Goal: Task Accomplishment & Management: Use online tool/utility

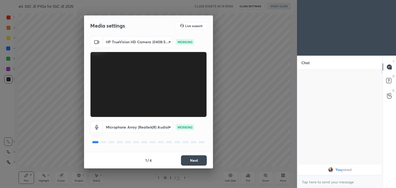
click at [140, 38] on body "1 2 3 4 5 6 7 C X Z C X Z E E Erase all H H #4. SSC JE PYQs for SSC JE 2025 CLA…" at bounding box center [198, 94] width 396 height 188
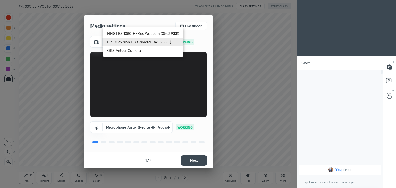
click at [138, 32] on li "FINGERS 1080 Hi-Res Webcam (05a3:9331)" at bounding box center [143, 33] width 81 height 9
type input "d09995073675ea76d0de05aef988099c4f2cbfee59cf28d85cecb299dfab8203"
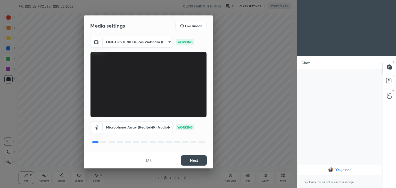
click at [193, 162] on button "Next" at bounding box center [194, 161] width 26 height 10
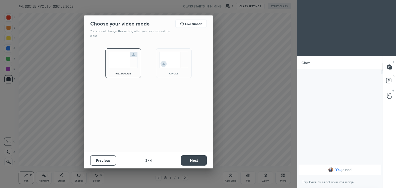
click at [198, 164] on button "Next" at bounding box center [194, 161] width 26 height 10
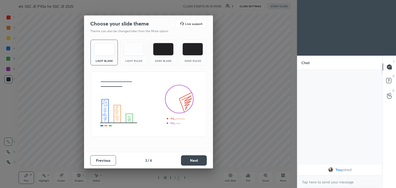
click at [202, 164] on button "Next" at bounding box center [194, 161] width 26 height 10
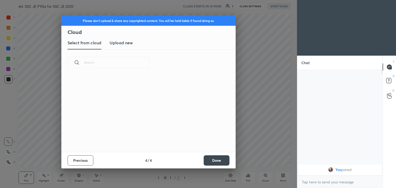
click at [212, 165] on button "Done" at bounding box center [217, 161] width 26 height 10
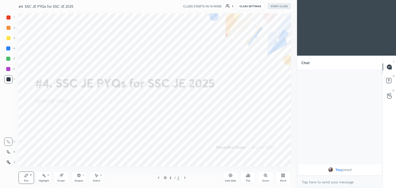
click at [248, 5] on button "CLASS SETTINGS" at bounding box center [250, 6] width 28 height 6
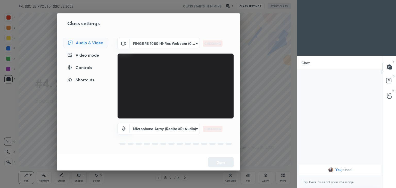
click at [164, 44] on body "1 2 3 4 5 6 7 C X Z C X Z E E Erase all H H #4. SSC JE PYQs for SSC JE 2025 CLA…" at bounding box center [198, 94] width 396 height 188
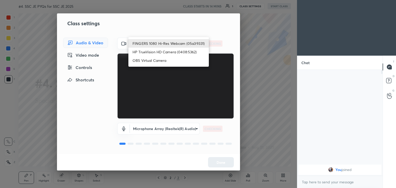
click at [158, 52] on li "HP TrueVision HD Camera (0408:5362)" at bounding box center [169, 52] width 81 height 9
type input "6e129c3dbbea9c9f038ced86e3329b4af5251c06b4e783936748cd200869bc07"
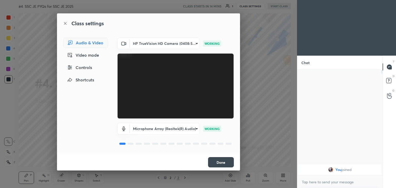
click at [225, 166] on button "Done" at bounding box center [221, 162] width 26 height 10
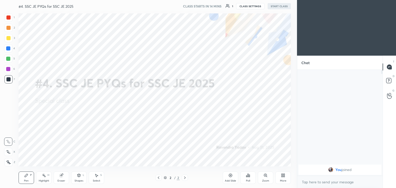
click at [227, 166] on button "Done" at bounding box center [221, 162] width 26 height 10
click at [230, 166] on div "Add Slide Poll Zoom More" at bounding box center [257, 178] width 68 height 29
click at [281, 7] on button "START CLASS" at bounding box center [279, 6] width 23 height 6
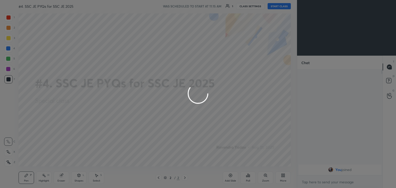
type textarea "x"
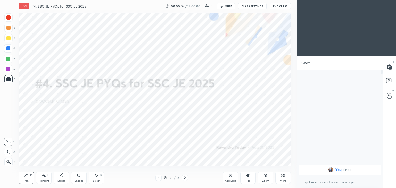
click at [225, 4] on button "mute" at bounding box center [226, 6] width 19 height 6
click at [283, 181] on div "More" at bounding box center [283, 181] width 6 height 3
click at [253, 123] on icon at bounding box center [254, 121] width 3 height 3
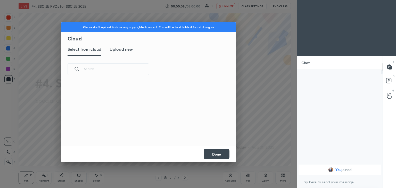
scroll to position [63, 166]
drag, startPoint x: 124, startPoint y: 47, endPoint x: 130, endPoint y: 49, distance: 6.5
click at [124, 46] on h3 "Upload new" at bounding box center [121, 49] width 23 height 6
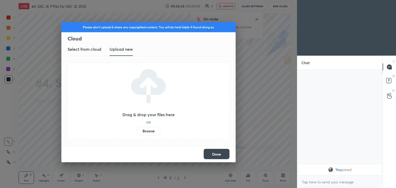
click at [148, 129] on label "Browse" at bounding box center [148, 131] width 23 height 8
click at [137, 129] on input "Browse" at bounding box center [137, 131] width 0 height 8
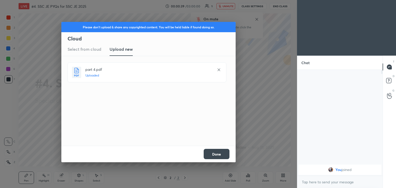
click at [217, 155] on button "Done" at bounding box center [217, 154] width 26 height 10
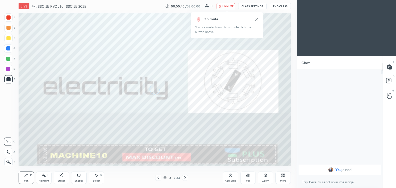
click at [283, 178] on div "More" at bounding box center [283, 178] width 15 height 12
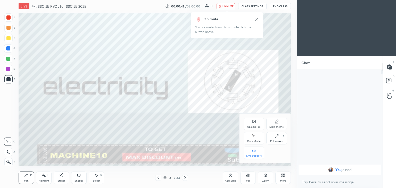
click at [253, 128] on div "Upload File" at bounding box center [254, 127] width 13 height 3
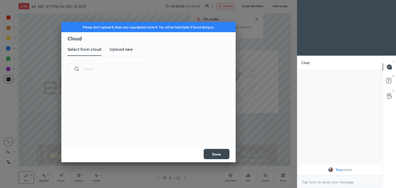
click at [127, 50] on h3 "Upload new" at bounding box center [121, 49] width 23 height 6
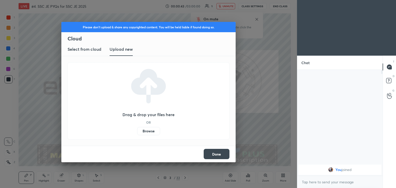
click at [149, 132] on label "Browse" at bounding box center [148, 131] width 23 height 8
click at [137, 132] on input "Browse" at bounding box center [137, 131] width 0 height 8
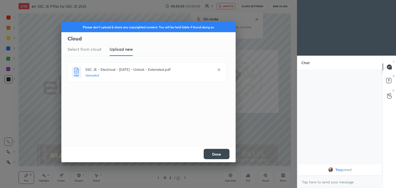
click at [223, 160] on div "Done" at bounding box center [148, 154] width 174 height 17
click at [222, 155] on button "Done" at bounding box center [217, 154] width 26 height 10
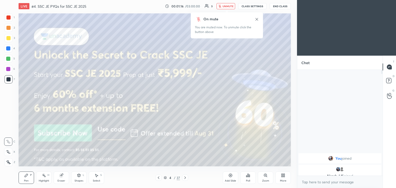
click at [228, 6] on span "unmute" at bounding box center [228, 6] width 11 height 4
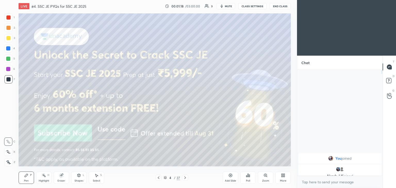
click at [226, 8] on button "mute" at bounding box center [226, 6] width 19 height 6
click at [226, 6] on span "unmute" at bounding box center [228, 6] width 11 height 4
click at [247, 5] on button "CLASS SETTINGS" at bounding box center [253, 6] width 28 height 6
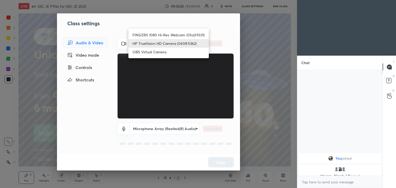
click at [154, 46] on body "1 2 3 4 5 6 7 C X Z C X Z E E Erase all H H LIVE #4. SSC JE PYQs for SSC JE 202…" at bounding box center [198, 94] width 396 height 188
click at [159, 33] on li "FINGERS 1080 Hi-Res Webcam (05a3:9331)" at bounding box center [169, 35] width 81 height 9
type input "d09995073675ea76d0de05aef988099c4f2cbfee59cf28d85cecb299dfab8203"
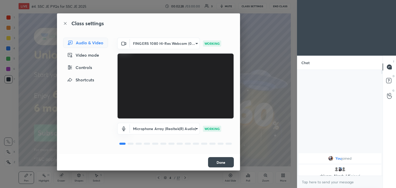
click at [223, 162] on button "Done" at bounding box center [221, 162] width 26 height 10
click at [225, 163] on button "Done" at bounding box center [221, 162] width 26 height 10
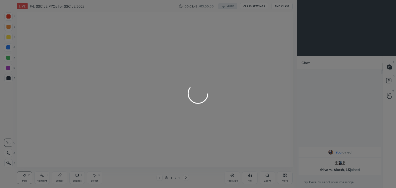
scroll to position [25656, 25535]
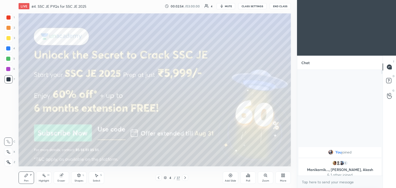
click at [5, 20] on div at bounding box center [8, 17] width 8 height 8
click at [5, 35] on div at bounding box center [8, 38] width 8 height 8
click at [8, 40] on div at bounding box center [8, 38] width 4 height 4
click at [7, 152] on icon at bounding box center [8, 152] width 5 height 4
click at [28, 181] on div "Pen" at bounding box center [26, 181] width 5 height 3
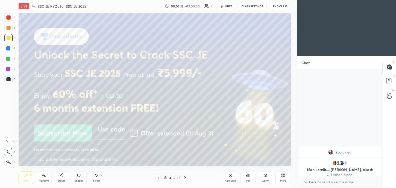
click at [325, 170] on p "Manikarnik..., shivam, Akash" at bounding box center [340, 170] width 77 height 4
click at [332, 164] on img "grid" at bounding box center [334, 163] width 5 height 5
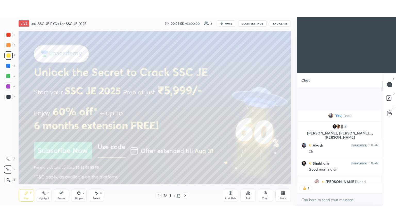
scroll to position [94, 84]
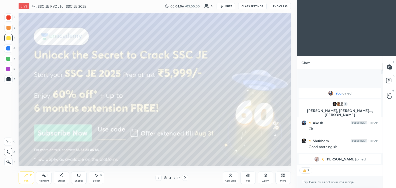
click at [8, 38] on div at bounding box center [8, 38] width 4 height 4
click at [282, 180] on div "More" at bounding box center [283, 181] width 6 height 3
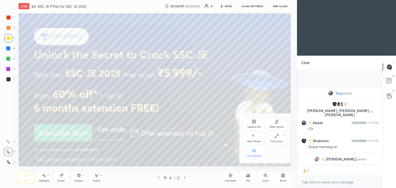
click at [276, 140] on div "Full screen" at bounding box center [277, 141] width 13 height 3
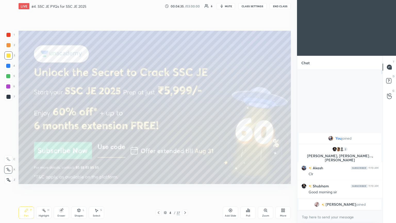
scroll to position [2, 2]
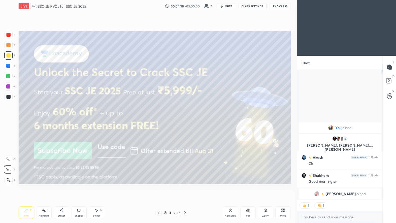
click at [185, 188] on icon at bounding box center [185, 213] width 4 height 4
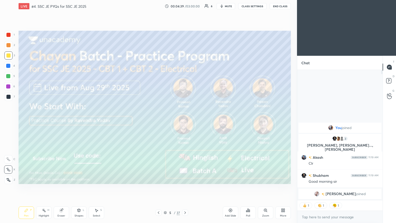
drag, startPoint x: 11, startPoint y: 55, endPoint x: 14, endPoint y: 55, distance: 2.9
click at [13, 57] on div "3" at bounding box center [9, 55] width 11 height 8
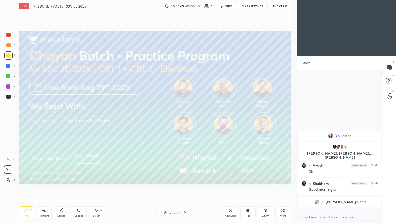
scroll to position [139, 84]
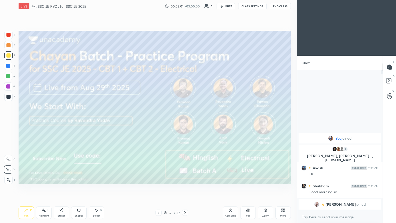
click at [184, 188] on div at bounding box center [185, 213] width 6 height 6
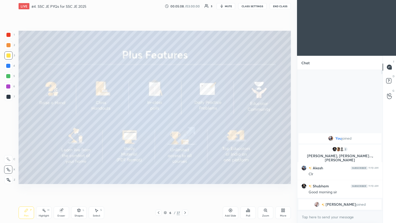
click at [185, 188] on icon at bounding box center [185, 213] width 4 height 4
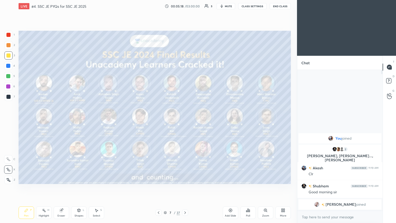
click at [184, 188] on icon at bounding box center [185, 213] width 4 height 4
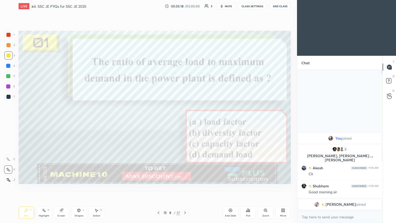
click at [185, 188] on icon at bounding box center [185, 213] width 4 height 4
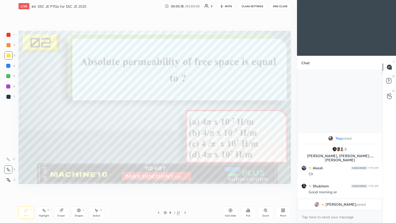
click at [186, 188] on icon at bounding box center [185, 213] width 4 height 4
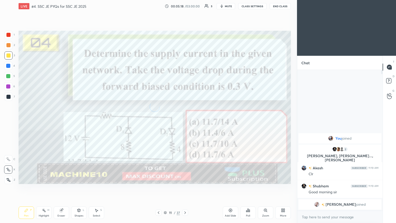
click at [187, 188] on icon at bounding box center [185, 213] width 4 height 4
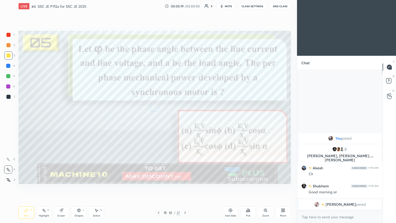
click at [187, 188] on icon at bounding box center [185, 213] width 4 height 4
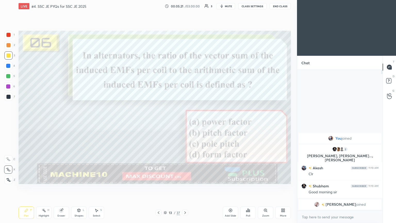
click at [164, 188] on icon at bounding box center [165, 212] width 3 height 3
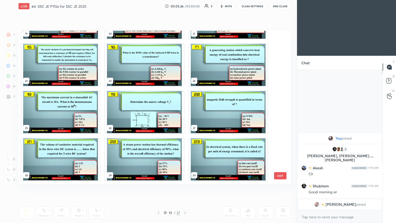
scroll to position [318, 0]
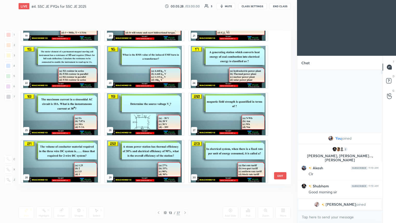
click at [154, 115] on img "grid" at bounding box center [144, 114] width 79 height 42
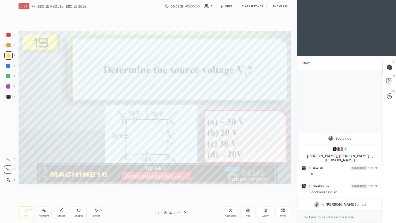
click at [155, 115] on img "grid" at bounding box center [144, 114] width 79 height 42
click at [183, 188] on icon at bounding box center [185, 213] width 4 height 4
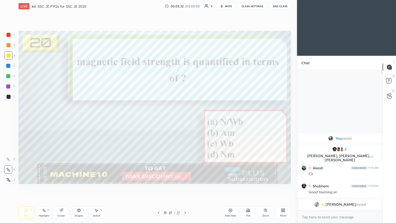
click at [9, 35] on div at bounding box center [8, 35] width 4 height 4
click at [25, 188] on div "Pen P" at bounding box center [26, 212] width 15 height 12
drag, startPoint x: 383, startPoint y: 162, endPoint x: 383, endPoint y: 191, distance: 29.4
click at [383, 188] on div "T Messages (T) D Doubts (D) G Raise Hand (G)" at bounding box center [389, 139] width 13 height 167
click at [186, 188] on icon at bounding box center [185, 213] width 4 height 4
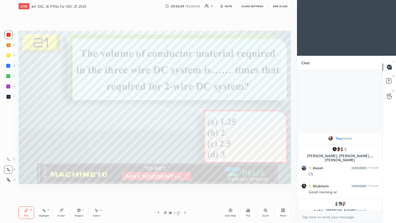
click at [184, 188] on div at bounding box center [185, 213] width 6 height 6
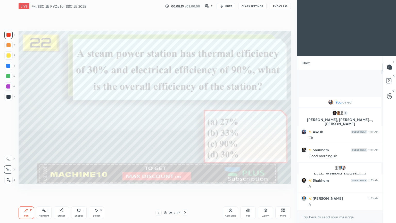
click at [185, 188] on icon at bounding box center [185, 213] width 4 height 4
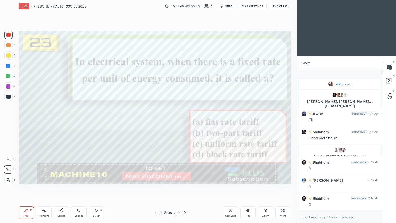
click at [186, 188] on icon at bounding box center [185, 213] width 4 height 4
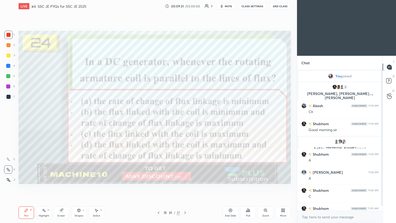
scroll to position [10, 0]
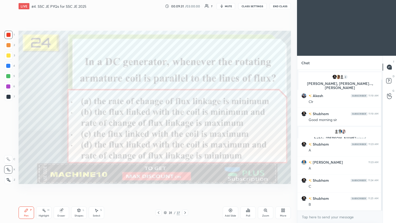
drag, startPoint x: 382, startPoint y: 138, endPoint x: 382, endPoint y: 165, distance: 27.4
click at [382, 165] on div at bounding box center [382, 145] width 2 height 131
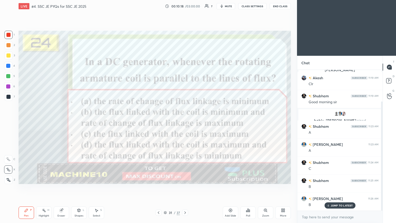
scroll to position [40, 0]
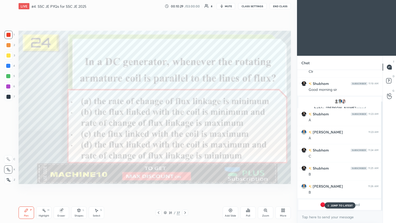
click at [334, 188] on p "JUMP TO LATEST" at bounding box center [342, 205] width 22 height 3
click at [185, 188] on icon at bounding box center [185, 213] width 4 height 4
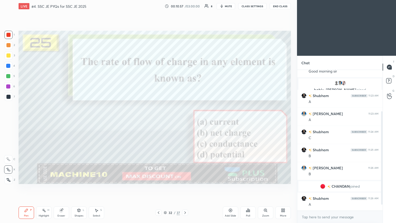
scroll to position [76, 0]
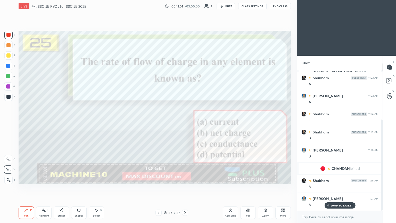
click at [184, 188] on icon at bounding box center [185, 213] width 4 height 4
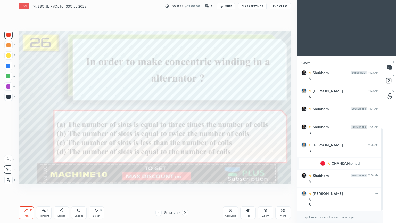
scroll to position [100, 0]
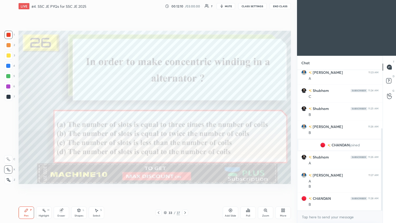
click at [187, 188] on icon at bounding box center [185, 213] width 4 height 4
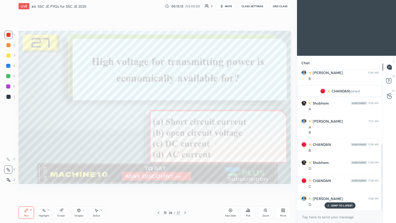
scroll to position [172, 0]
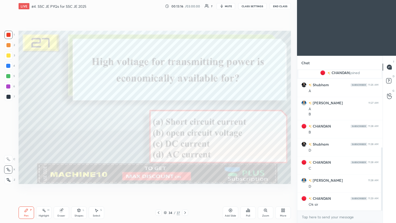
click at [187, 188] on div at bounding box center [185, 213] width 6 height 6
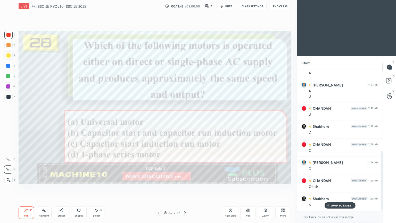
scroll to position [208, 0]
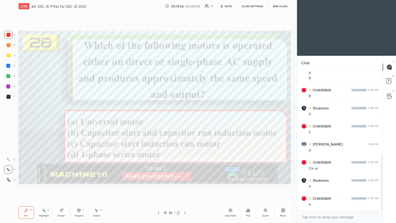
click at [186, 188] on icon at bounding box center [185, 213] width 4 height 4
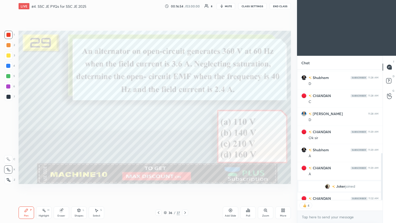
scroll to position [139, 84]
click at [186, 188] on div at bounding box center [185, 213] width 6 height 6
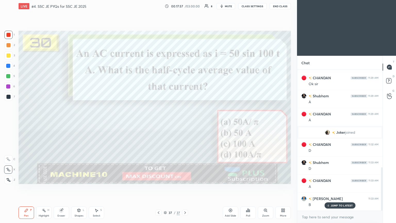
scroll to position [316, 0]
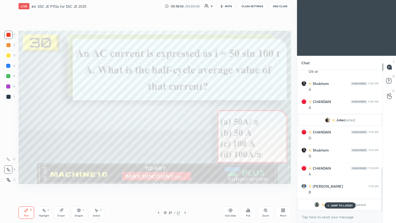
click at [339, 188] on p "JUMP TO LATEST" at bounding box center [342, 205] width 22 height 3
click at [65, 188] on div "Eraser" at bounding box center [61, 212] width 15 height 12
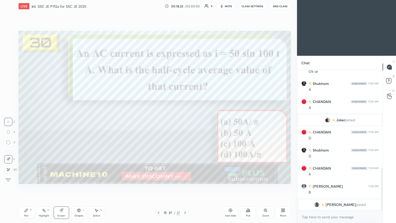
click at [27, 188] on div "Pen P" at bounding box center [26, 212] width 15 height 12
click at [186, 188] on icon at bounding box center [185, 213] width 4 height 4
click at [280, 188] on div "More" at bounding box center [283, 212] width 15 height 12
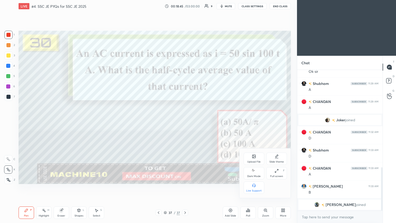
click at [257, 161] on div "Upload File" at bounding box center [254, 162] width 13 height 3
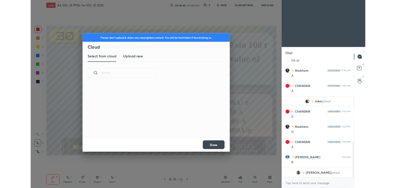
scroll to position [63, 166]
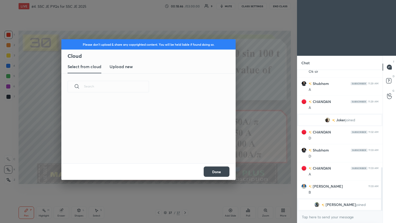
click at [123, 67] on h3 "Upload new" at bounding box center [121, 66] width 23 height 6
click at [149, 148] on label "Browse" at bounding box center [148, 149] width 23 height 8
click at [137, 148] on input "Browse" at bounding box center [137, 149] width 0 height 8
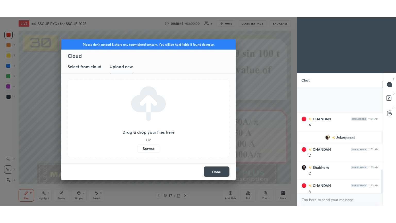
scroll to position [369, 0]
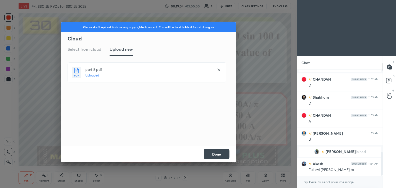
click at [212, 153] on button "Done" at bounding box center [217, 154] width 26 height 10
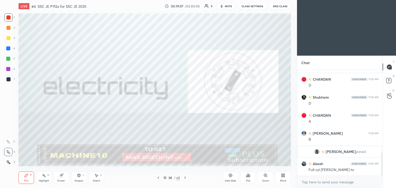
click at [183, 179] on icon at bounding box center [185, 178] width 4 height 4
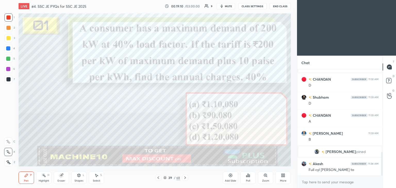
click at [284, 179] on div "More" at bounding box center [283, 178] width 15 height 12
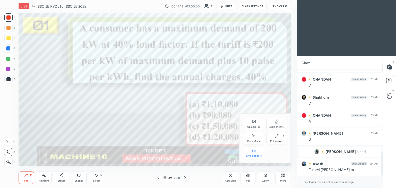
drag, startPoint x: 277, startPoint y: 139, endPoint x: 282, endPoint y: 161, distance: 23.0
click at [277, 139] on div "Full screen F" at bounding box center [277, 138] width 21 height 12
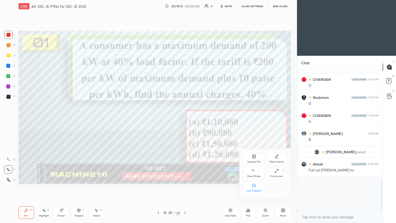
scroll to position [334, 0]
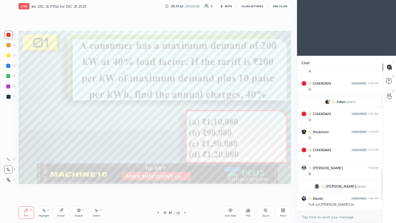
click at [159, 188] on icon at bounding box center [158, 213] width 4 height 4
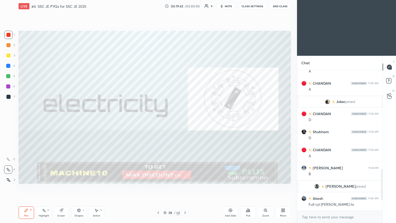
click at [160, 188] on icon at bounding box center [158, 213] width 4 height 4
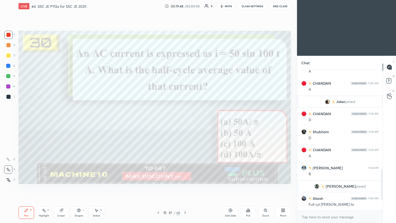
click at [183, 188] on icon at bounding box center [185, 213] width 4 height 4
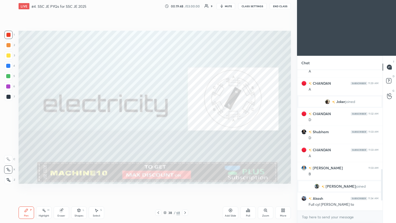
click at [185, 188] on icon at bounding box center [185, 213] width 4 height 4
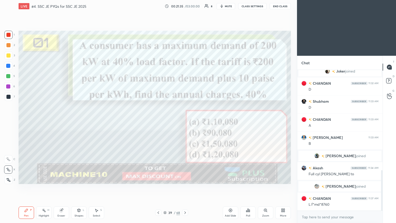
scroll to position [324, 0]
click at [187, 188] on icon at bounding box center [185, 213] width 4 height 4
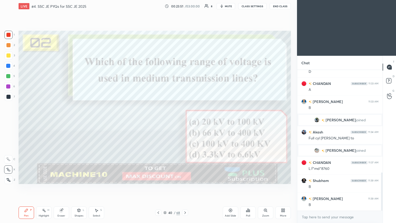
scroll to position [379, 0]
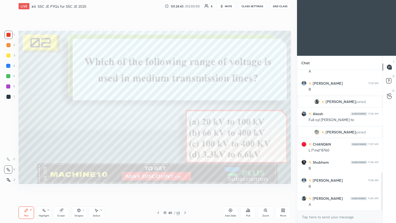
click at [186, 188] on icon at bounding box center [185, 213] width 4 height 4
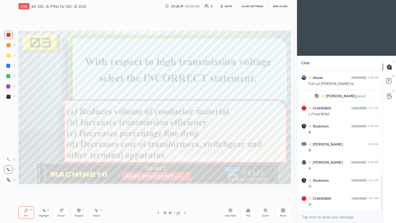
scroll to position [433, 0]
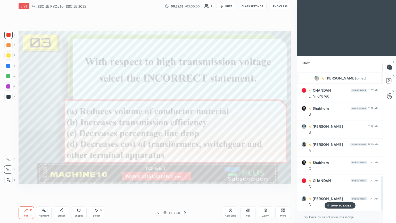
click at [185, 188] on icon at bounding box center [185, 213] width 4 height 4
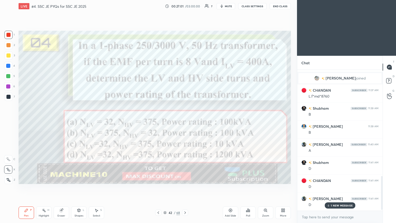
scroll to position [451, 0]
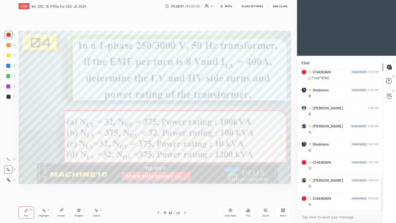
click at [229, 188] on div "Add Slide" at bounding box center [230, 212] width 15 height 12
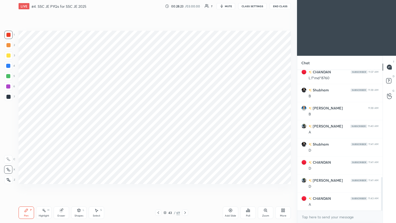
click at [157, 188] on icon at bounding box center [158, 213] width 4 height 4
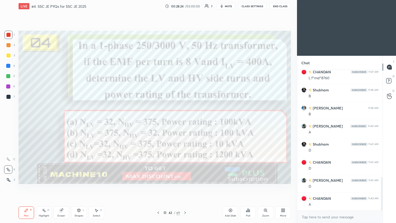
click at [185, 188] on icon at bounding box center [185, 213] width 4 height 4
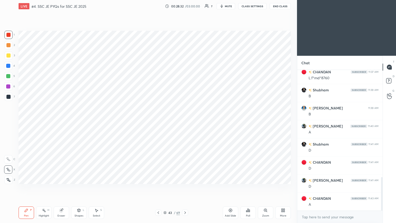
click at [159, 188] on icon at bounding box center [158, 213] width 4 height 4
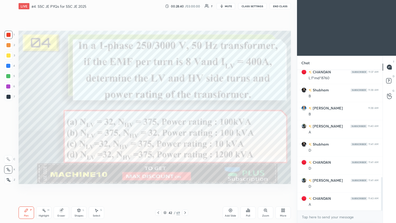
click at [187, 188] on icon at bounding box center [185, 213] width 4 height 4
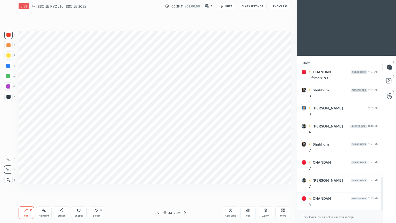
click at [68, 188] on div "Eraser" at bounding box center [61, 212] width 15 height 12
click at [9, 171] on icon at bounding box center [8, 170] width 4 height 4
click at [26, 188] on icon at bounding box center [26, 210] width 4 height 4
drag, startPoint x: 60, startPoint y: 213, endPoint x: 66, endPoint y: 197, distance: 16.6
click at [59, 188] on div "Eraser" at bounding box center [61, 212] width 15 height 12
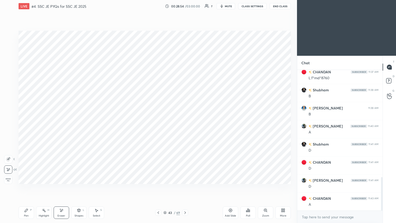
click at [26, 188] on div "Pen" at bounding box center [26, 215] width 5 height 3
click at [158, 188] on icon at bounding box center [159, 212] width 2 height 3
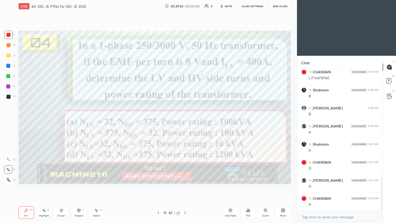
click at [184, 188] on icon at bounding box center [185, 213] width 4 height 4
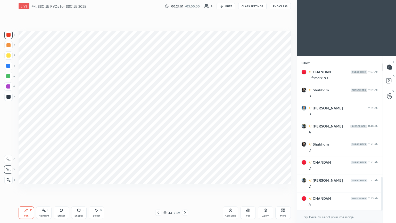
click at [185, 188] on icon at bounding box center [185, 213] width 4 height 4
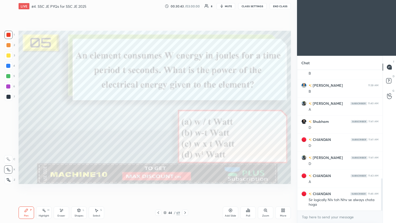
scroll to position [491, 0]
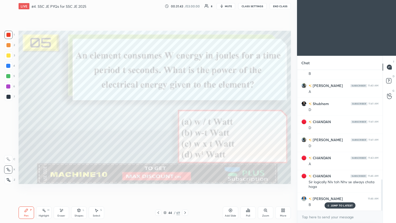
click at [184, 188] on icon at bounding box center [185, 213] width 4 height 4
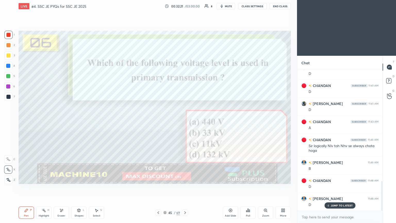
scroll to position [546, 0]
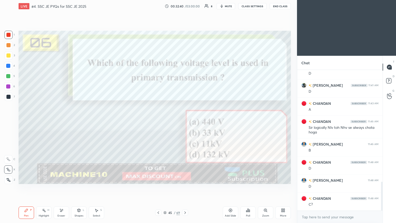
click at [187, 188] on div at bounding box center [185, 213] width 6 height 6
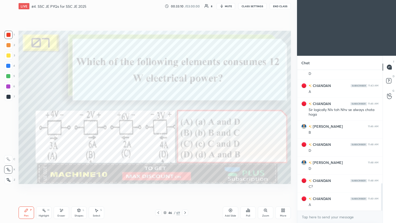
scroll to position [582, 0]
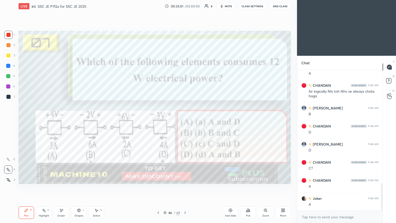
click at [186, 188] on icon at bounding box center [185, 213] width 4 height 4
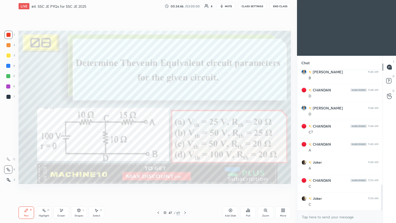
scroll to position [636, 0]
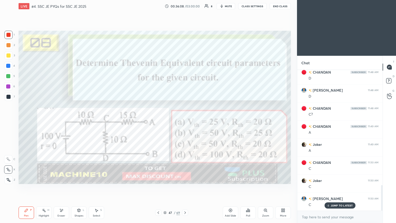
click at [185, 188] on icon at bounding box center [185, 213] width 4 height 4
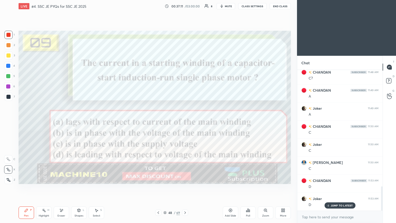
scroll to position [690, 0]
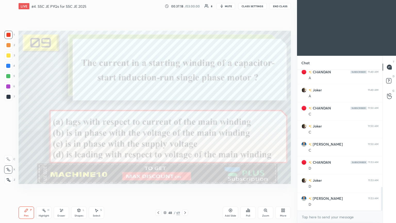
click at [185, 188] on icon at bounding box center [186, 212] width 2 height 3
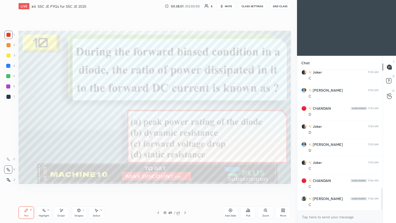
scroll to position [763, 0]
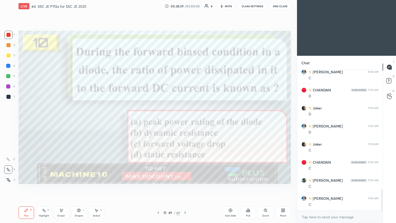
click at [186, 188] on icon at bounding box center [185, 213] width 4 height 4
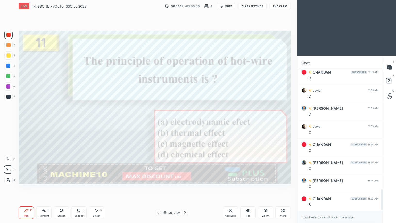
scroll to position [799, 0]
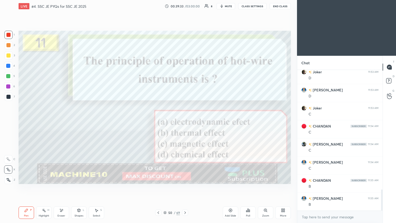
click at [187, 188] on icon at bounding box center [185, 213] width 4 height 4
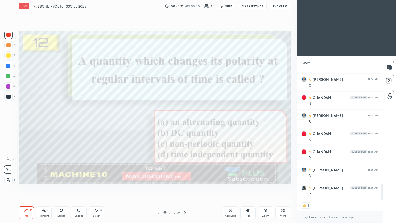
scroll to position [900, 0]
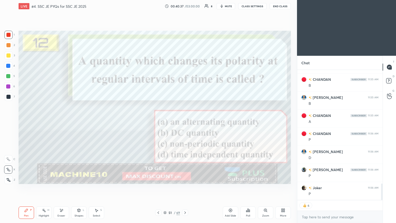
type textarea "x"
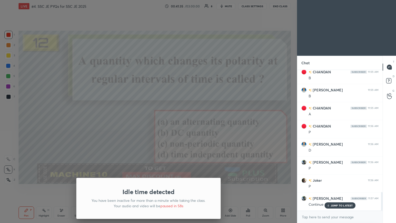
scroll to position [925, 0]
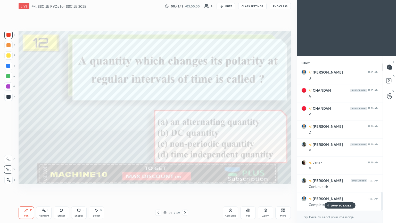
click at [331, 188] on div "JUMP TO LATEST" at bounding box center [340, 205] width 31 height 6
click at [183, 188] on icon at bounding box center [185, 213] width 4 height 4
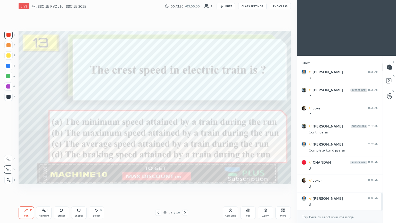
scroll to position [997, 0]
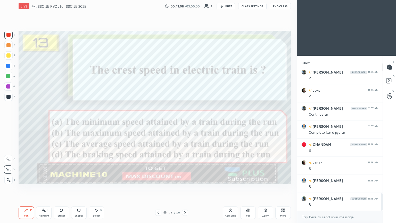
click at [186, 188] on icon at bounding box center [185, 213] width 4 height 4
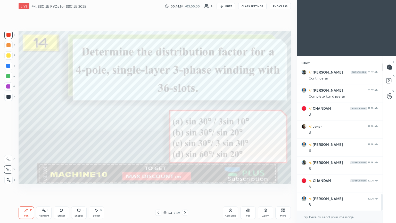
scroll to position [1052, 0]
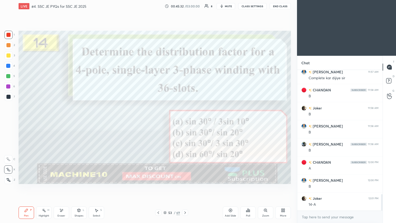
click at [234, 188] on div "Add Slide" at bounding box center [230, 212] width 15 height 12
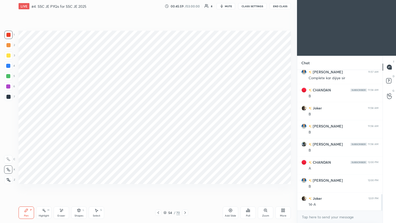
click at [157, 188] on div "Pen P Highlight H Eraser Shapes L Select S 54 / 70 Add Slide Poll Zoom More" at bounding box center [155, 212] width 273 height 21
click at [158, 188] on icon at bounding box center [158, 213] width 4 height 4
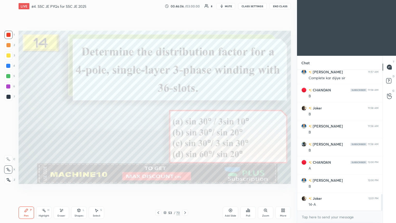
click at [186, 188] on icon at bounding box center [185, 213] width 4 height 4
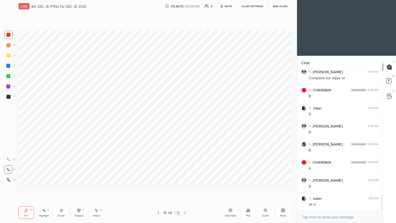
click at [158, 188] on icon at bounding box center [158, 213] width 4 height 4
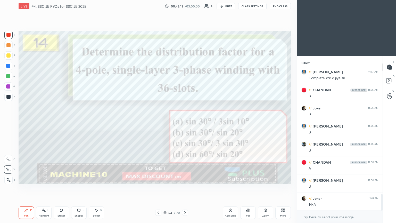
click at [185, 188] on icon at bounding box center [185, 213] width 4 height 4
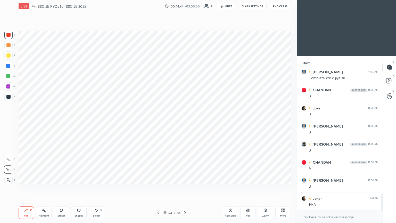
click at [158, 188] on icon at bounding box center [159, 212] width 2 height 3
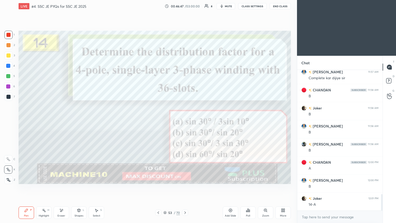
click at [185, 188] on icon at bounding box center [185, 213] width 4 height 4
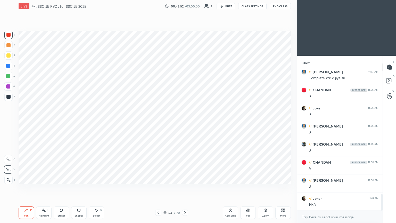
click at [158, 188] on icon at bounding box center [158, 213] width 4 height 4
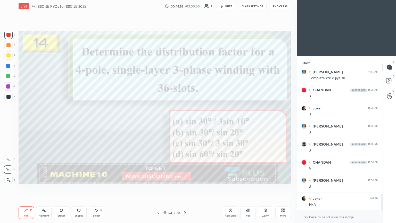
click at [183, 188] on div at bounding box center [185, 213] width 6 height 6
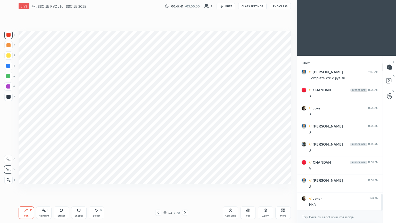
scroll to position [1070, 0]
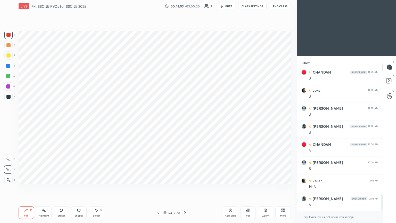
click at [158, 188] on icon at bounding box center [158, 213] width 4 height 4
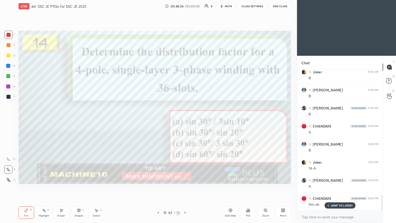
scroll to position [1106, 0]
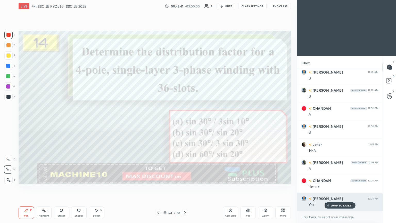
click at [304, 188] on img "grid" at bounding box center [304, 198] width 5 height 5
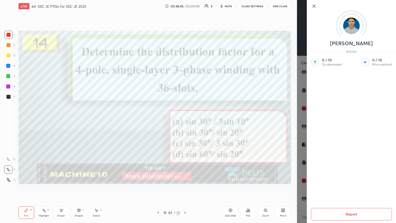
click at [312, 6] on icon at bounding box center [314, 6] width 6 height 6
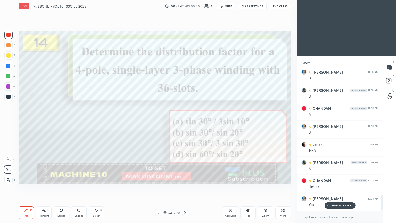
click at [185, 188] on icon at bounding box center [185, 213] width 4 height 4
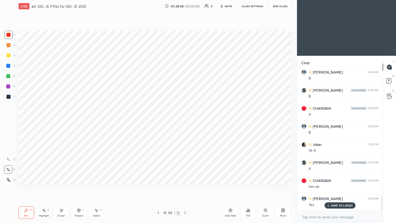
click at [186, 188] on div "Pen P Highlight H Eraser Shapes L Select S 54 / 70 Add Slide Poll Zoom More" at bounding box center [155, 212] width 273 height 21
click at [184, 188] on icon at bounding box center [185, 213] width 4 height 4
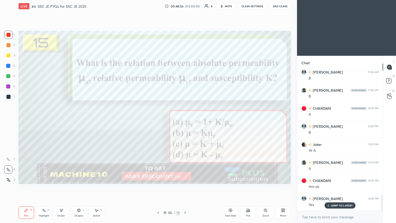
scroll to position [1118, 0]
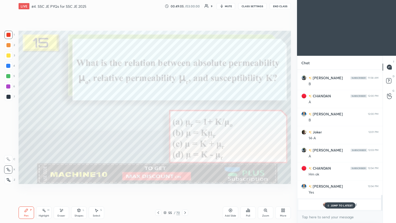
click at [335, 188] on p "JUMP TO LATEST" at bounding box center [342, 205] width 22 height 3
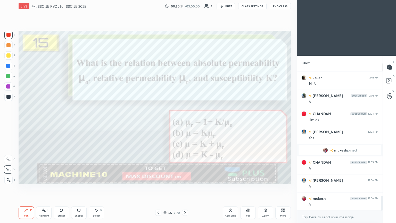
scroll to position [1190, 0]
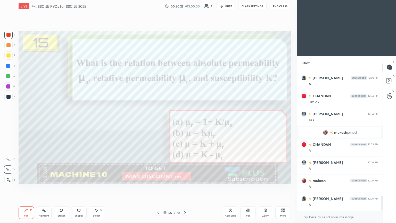
click at [184, 188] on icon at bounding box center [185, 213] width 4 height 4
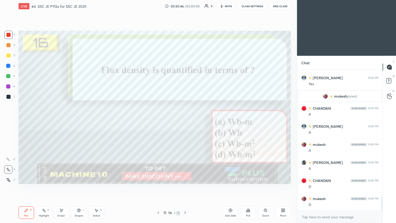
scroll to position [1245, 0]
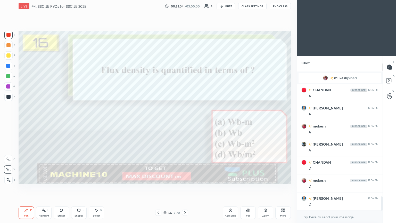
click at [185, 188] on icon at bounding box center [185, 213] width 4 height 4
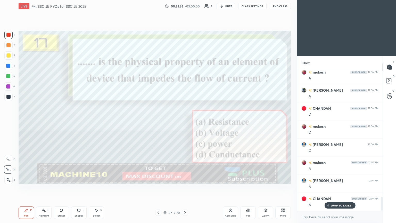
scroll to position [1317, 0]
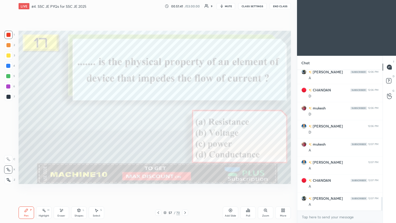
click at [185, 188] on icon at bounding box center [185, 213] width 4 height 4
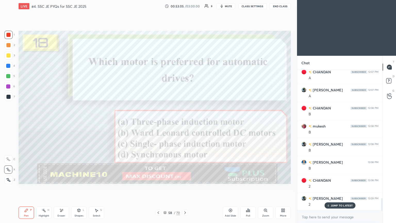
scroll to position [1443, 0]
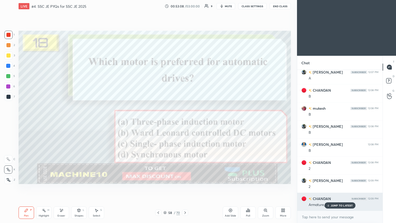
click at [338, 188] on p "JUMP TO LATEST" at bounding box center [342, 205] width 22 height 3
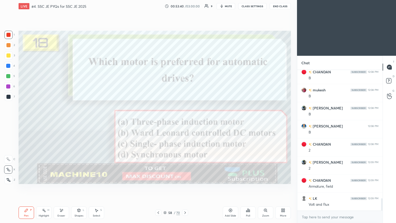
scroll to position [1480, 0]
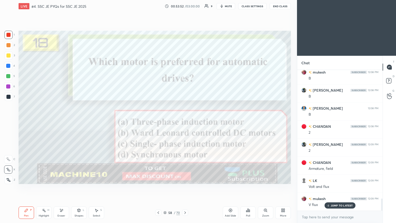
click at [186, 188] on icon at bounding box center [185, 213] width 4 height 4
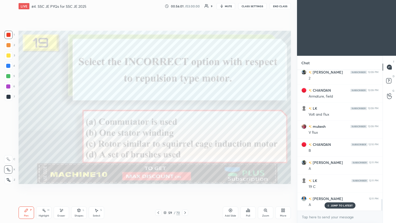
scroll to position [1570, 0]
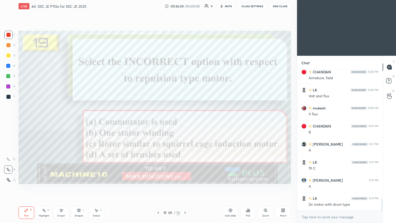
click at [186, 188] on icon at bounding box center [185, 213] width 4 height 4
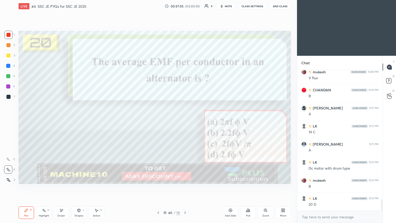
scroll to position [1624, 0]
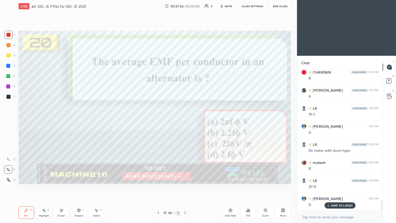
click at [184, 188] on icon at bounding box center [185, 213] width 4 height 4
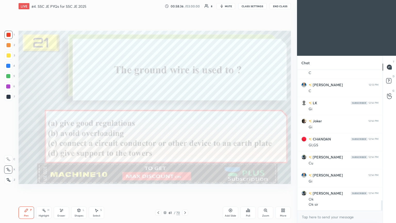
scroll to position [1810, 0]
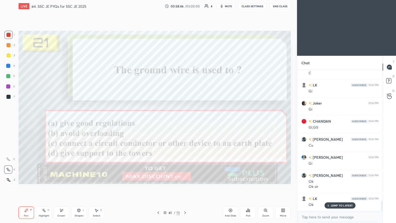
drag, startPoint x: 226, startPoint y: 6, endPoint x: 247, endPoint y: 4, distance: 20.5
click at [227, 5] on span "mute" at bounding box center [228, 6] width 7 height 4
click at [251, 6] on button "CLASS SETTINGS" at bounding box center [253, 6] width 28 height 6
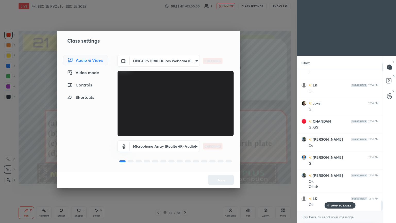
click at [158, 59] on body "1 2 3 4 5 6 7 C X Z E E Erase all H H LIVE #4. SSC JE PYQs for SSC JE 2025 00:5…" at bounding box center [198, 111] width 396 height 223
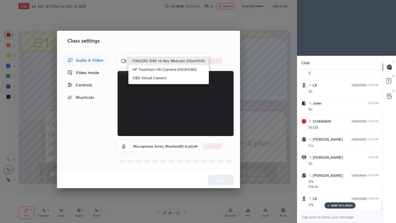
click at [158, 68] on li "HP TrueVision HD Camera (0408:5362)" at bounding box center [169, 69] width 81 height 9
type input "6e129c3dbbea9c9f038ced86e3329b4af5251c06b4e783936748cd200869bc07"
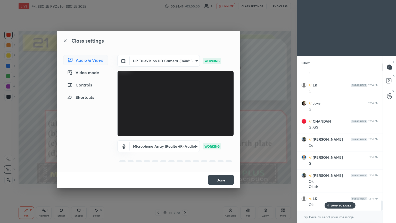
click at [222, 182] on button "Done" at bounding box center [221, 180] width 26 height 10
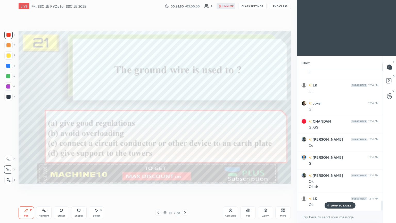
scroll to position [1828, 0]
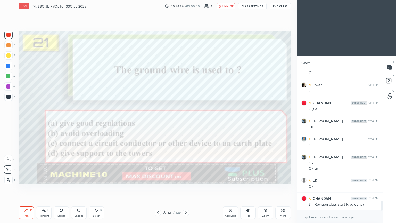
click at [334, 188] on body "1 2 3 4 5 6 7 C X Z E E Erase all H H LIVE #4. SSC JE PYQs for SSC JE 2025 00:5…" at bounding box center [198, 111] width 396 height 223
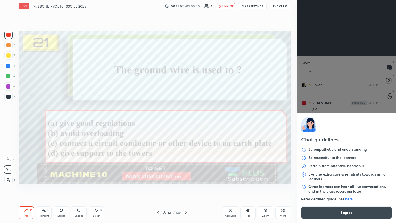
click at [333, 188] on button "I agree" at bounding box center [346, 212] width 91 height 12
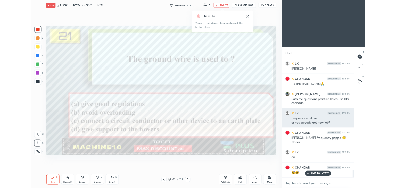
scroll to position [2000, 0]
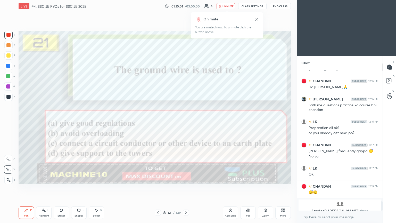
type textarea "x"
click at [234, 4] on button "unmute" at bounding box center [226, 6] width 19 height 6
click at [250, 6] on button "CLASS SETTINGS" at bounding box center [253, 6] width 28 height 6
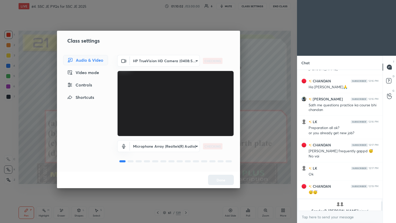
click at [154, 63] on body "1 2 3 4 5 6 7 C X Z E E Erase all H H LIVE #4. SSC JE PYQs for SSC JE 2025 01:1…" at bounding box center [198, 111] width 396 height 223
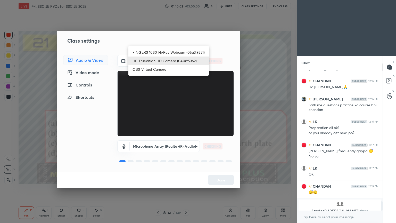
click at [157, 53] on li "FINGERS 1080 Hi-Res Webcam (05a3:9331)" at bounding box center [169, 52] width 81 height 9
type input "d09995073675ea76d0de05aef988099c4f2cbfee59cf28d85cecb299dfab8203"
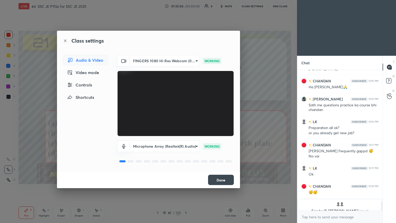
click at [220, 179] on button "Done" at bounding box center [221, 180] width 26 height 10
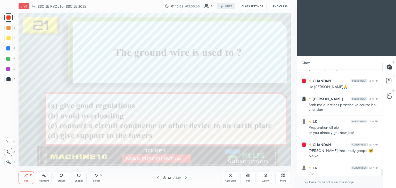
scroll to position [25656, 25535]
type textarea "x"
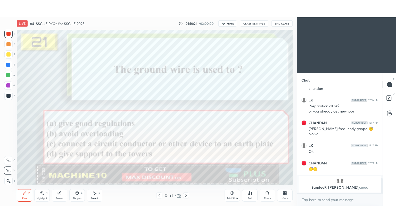
scroll to position [25656, 25535]
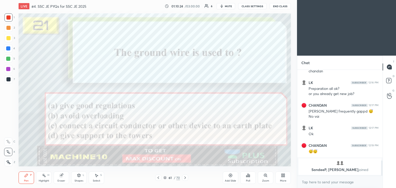
click at [9, 16] on div at bounding box center [8, 17] width 4 height 4
click at [7, 155] on div at bounding box center [8, 152] width 8 height 8
click at [284, 180] on div "More" at bounding box center [283, 181] width 6 height 3
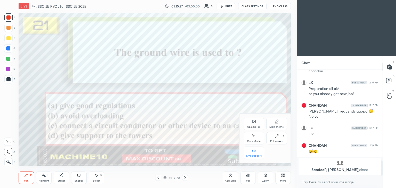
click at [278, 138] on icon at bounding box center [277, 136] width 4 height 4
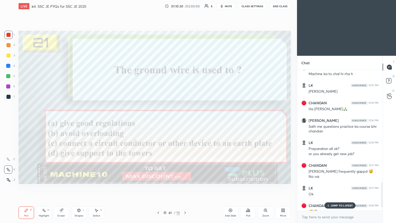
scroll to position [660, 0]
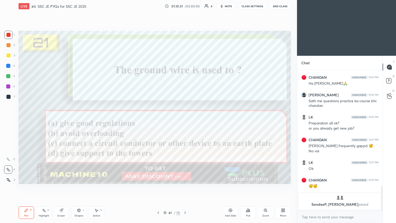
drag, startPoint x: 383, startPoint y: 185, endPoint x: 385, endPoint y: 208, distance: 22.8
click at [385, 188] on div "Chat Sonu 12:15 PM Machine ka to chal hi rha h LK 12:15 PM Chandan vai CHANDAN …" at bounding box center [346, 139] width 99 height 167
click at [185, 188] on icon at bounding box center [185, 213] width 4 height 4
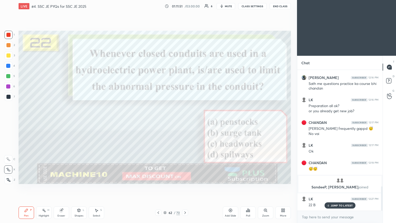
scroll to position [696, 0]
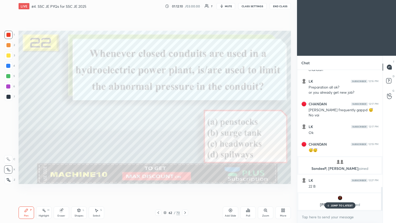
click at [396, 188] on div "T Messages (T) D Doubts (D) G Raise Hand (G)" at bounding box center [389, 139] width 13 height 167
click at [342, 188] on p "JUMP TO LATEST" at bounding box center [342, 205] width 22 height 3
click at [185, 188] on icon at bounding box center [185, 213] width 4 height 4
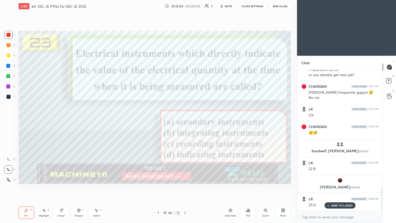
scroll to position [731, 0]
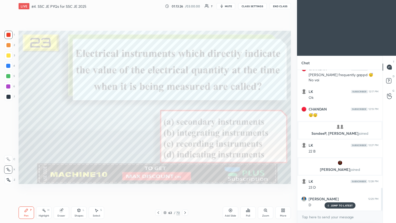
click at [186, 188] on icon at bounding box center [185, 213] width 4 height 4
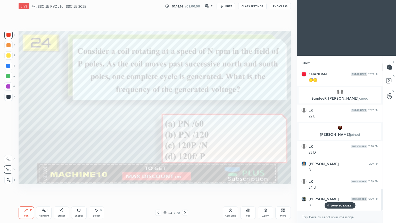
scroll to position [784, 0]
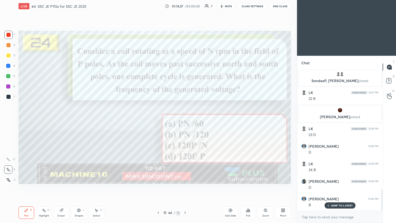
click at [185, 188] on icon at bounding box center [186, 212] width 2 height 3
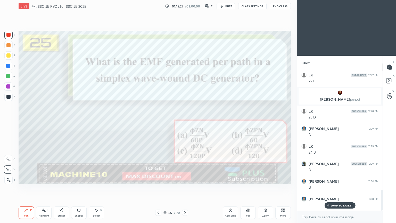
scroll to position [819, 0]
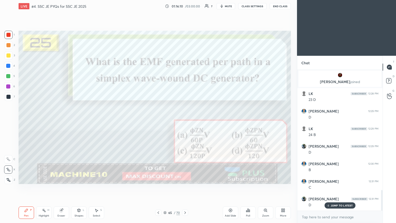
click at [186, 188] on icon at bounding box center [185, 213] width 4 height 4
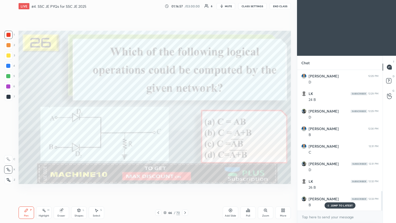
scroll to position [871, 0]
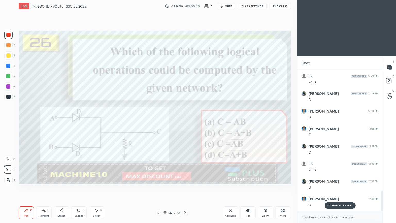
click at [185, 188] on icon at bounding box center [185, 213] width 4 height 4
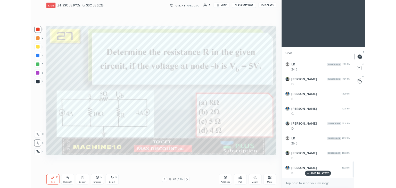
scroll to position [890, 0]
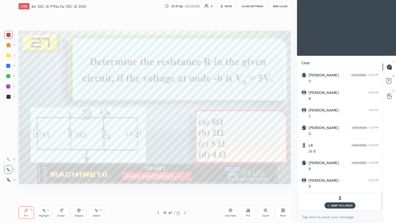
click at [334, 188] on p "JUMP TO LATEST" at bounding box center [342, 205] width 22 height 3
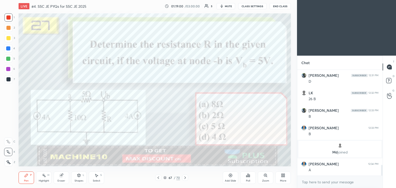
scroll to position [960, 0]
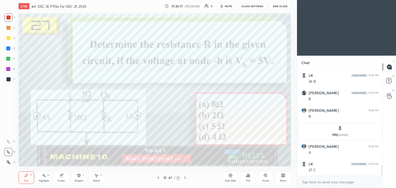
click at [59, 176] on div "Eraser" at bounding box center [61, 178] width 15 height 12
click at [28, 177] on icon at bounding box center [26, 176] width 4 height 4
click at [229, 180] on div "Add Slide" at bounding box center [230, 181] width 11 height 3
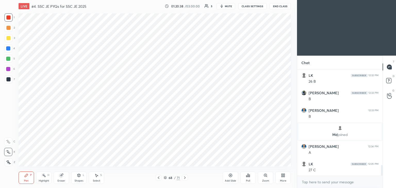
click at [159, 178] on icon at bounding box center [159, 178] width 4 height 4
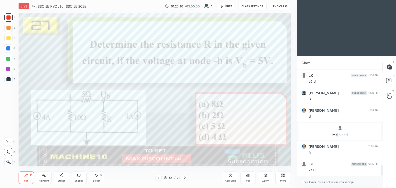
click at [186, 179] on icon at bounding box center [185, 178] width 4 height 4
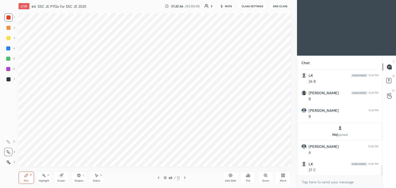
click at [158, 179] on icon at bounding box center [159, 178] width 4 height 4
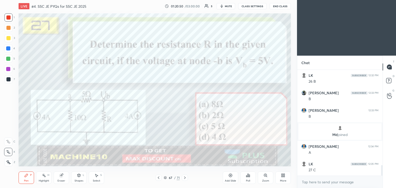
click at [185, 178] on icon at bounding box center [185, 178] width 4 height 4
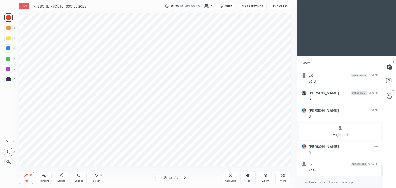
click at [158, 181] on div at bounding box center [159, 178] width 6 height 6
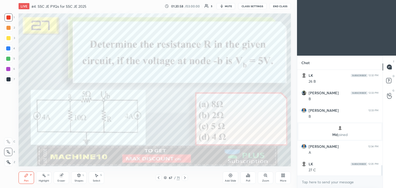
click at [186, 179] on icon at bounding box center [185, 178] width 4 height 4
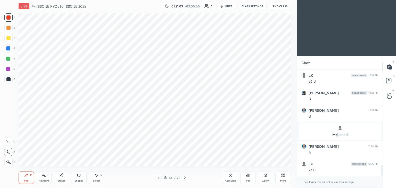
click at [158, 179] on icon at bounding box center [159, 178] width 4 height 4
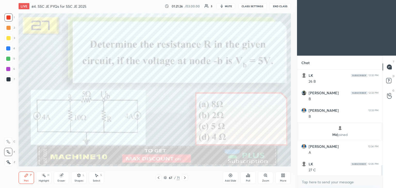
click at [186, 179] on icon at bounding box center [185, 178] width 4 height 4
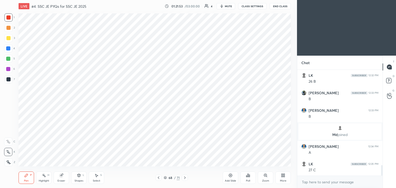
click at [158, 178] on icon at bounding box center [159, 178] width 4 height 4
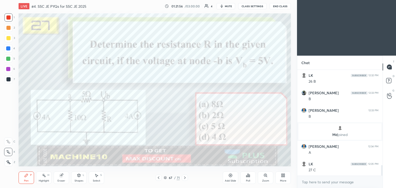
click at [186, 179] on icon at bounding box center [185, 178] width 4 height 4
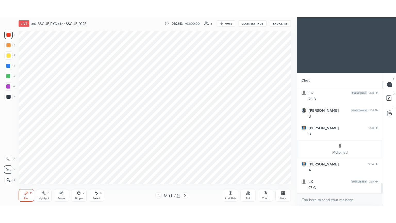
scroll to position [978, 0]
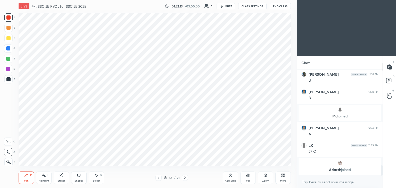
drag, startPoint x: 157, startPoint y: 178, endPoint x: 161, endPoint y: 180, distance: 4.2
click at [158, 178] on icon at bounding box center [159, 178] width 4 height 4
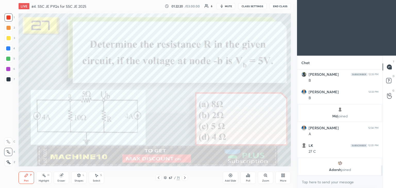
click at [186, 178] on icon at bounding box center [185, 178] width 4 height 4
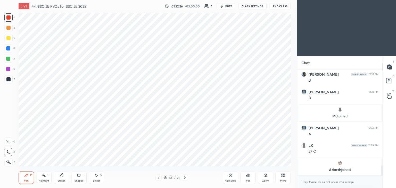
click at [158, 179] on icon at bounding box center [159, 178] width 4 height 4
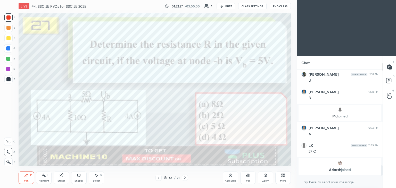
click at [182, 178] on div at bounding box center [185, 178] width 6 height 6
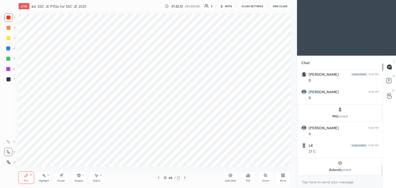
click at [157, 179] on icon at bounding box center [159, 178] width 4 height 4
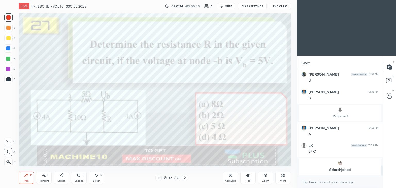
click at [184, 181] on div at bounding box center [185, 178] width 6 height 6
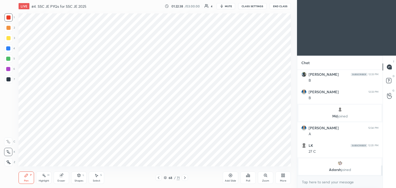
click at [158, 178] on icon at bounding box center [159, 178] width 2 height 3
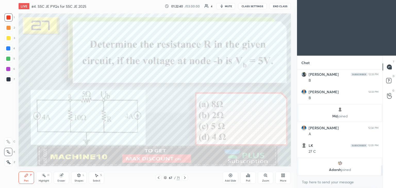
click at [183, 178] on div at bounding box center [185, 178] width 6 height 6
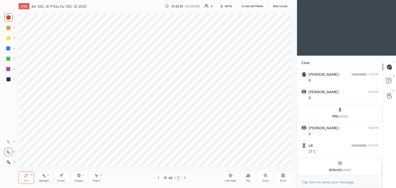
click at [159, 178] on icon at bounding box center [159, 178] width 4 height 4
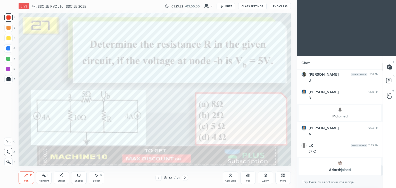
click at [184, 180] on icon at bounding box center [185, 178] width 4 height 4
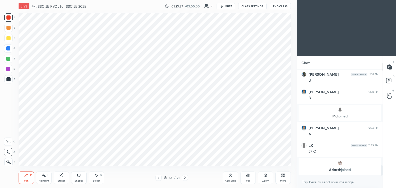
click at [63, 178] on div "Eraser" at bounding box center [61, 178] width 15 height 12
drag, startPoint x: 7, startPoint y: 149, endPoint x: 9, endPoint y: 147, distance: 2.7
click at [8, 150] on div "E" at bounding box center [10, 151] width 13 height 10
click at [25, 181] on div "Pen" at bounding box center [26, 181] width 5 height 3
click at [157, 181] on div at bounding box center [159, 178] width 6 height 6
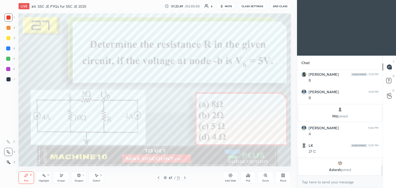
click at [186, 179] on icon at bounding box center [185, 178] width 4 height 4
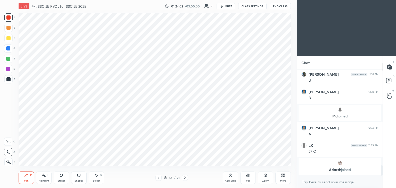
click at [160, 176] on icon at bounding box center [159, 178] width 4 height 4
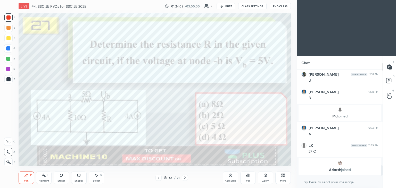
click at [186, 178] on icon at bounding box center [185, 178] width 2 height 3
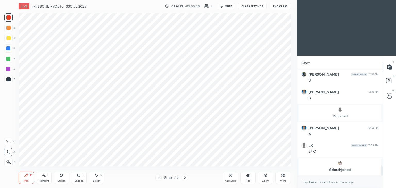
click at [61, 176] on icon at bounding box center [61, 175] width 3 height 3
click at [28, 179] on div "Pen P" at bounding box center [26, 178] width 15 height 12
click at [158, 179] on icon at bounding box center [159, 178] width 4 height 4
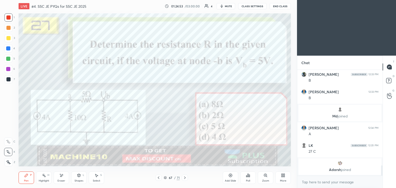
click at [184, 180] on icon at bounding box center [185, 178] width 4 height 4
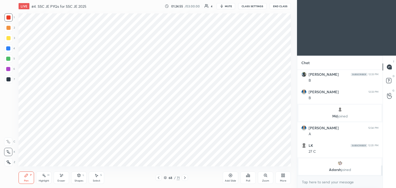
click at [283, 178] on div "More" at bounding box center [283, 178] width 15 height 12
drag, startPoint x: 276, startPoint y: 138, endPoint x: 283, endPoint y: 163, distance: 26.6
click at [277, 139] on div "Full screen F" at bounding box center [277, 138] width 21 height 12
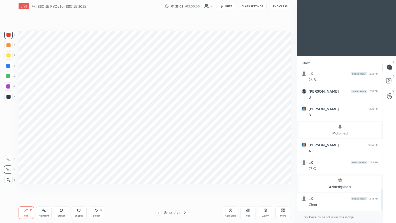
scroll to position [765, 0]
click at [185, 188] on icon at bounding box center [185, 213] width 4 height 4
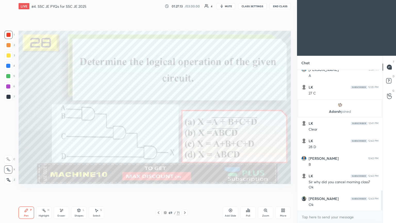
scroll to position [858, 0]
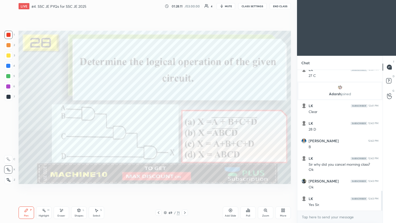
click at [187, 188] on icon at bounding box center [185, 213] width 4 height 4
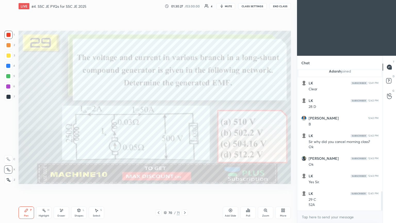
scroll to position [2, 2]
click at [187, 188] on icon at bounding box center [185, 213] width 4 height 4
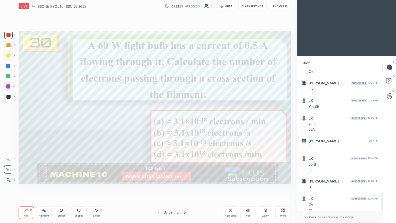
scroll to position [961, 0]
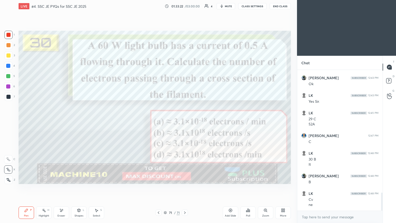
click at [187, 188] on icon at bounding box center [185, 213] width 4 height 4
click at [186, 188] on icon at bounding box center [185, 213] width 4 height 4
click at [185, 188] on icon at bounding box center [185, 213] width 4 height 4
click at [186, 188] on icon at bounding box center [185, 213] width 4 height 4
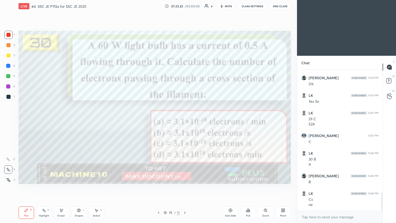
click at [184, 188] on icon at bounding box center [185, 213] width 4 height 4
click at [284, 188] on icon at bounding box center [283, 210] width 4 height 4
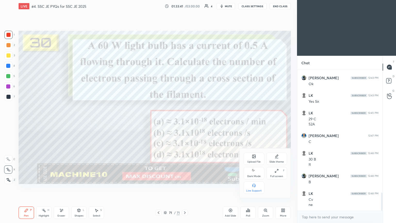
click at [254, 159] on div "Upload File" at bounding box center [254, 159] width 21 height 12
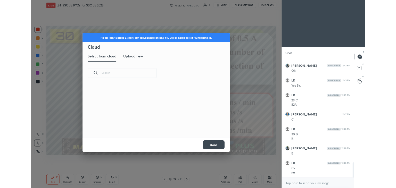
scroll to position [63, 166]
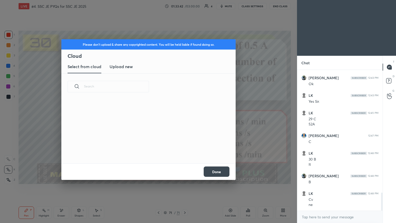
drag, startPoint x: 126, startPoint y: 70, endPoint x: 132, endPoint y: 73, distance: 7.0
click at [125, 70] on new "Upload new" at bounding box center [121, 66] width 23 height 13
click at [148, 149] on label "Browse" at bounding box center [148, 149] width 23 height 8
click at [137, 149] on input "Browse" at bounding box center [137, 149] width 0 height 8
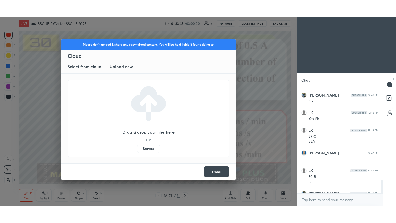
scroll to position [25656, 25535]
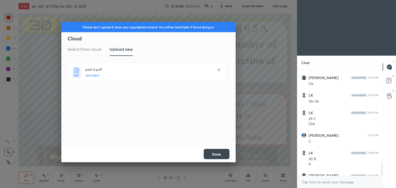
click at [221, 158] on button "Done" at bounding box center [217, 154] width 26 height 10
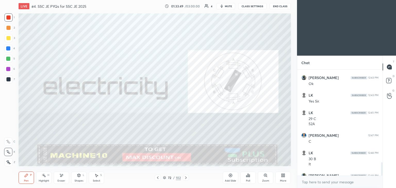
click at [187, 180] on icon at bounding box center [186, 178] width 4 height 4
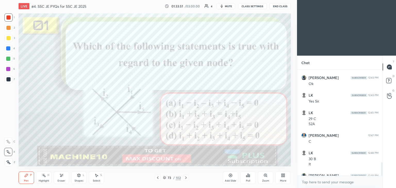
click at [280, 179] on div "More" at bounding box center [283, 178] width 15 height 12
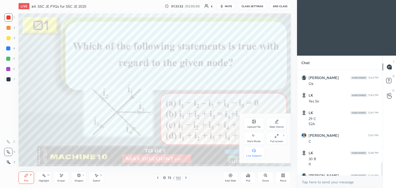
drag, startPoint x: 275, startPoint y: 138, endPoint x: 279, endPoint y: 160, distance: 22.2
click at [275, 139] on div "Full screen F" at bounding box center [277, 138] width 21 height 12
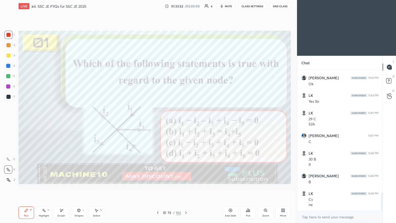
scroll to position [96, 84]
type textarea "x"
click at [4, 59] on div at bounding box center [8, 55] width 8 height 8
click at [24, 188] on icon at bounding box center [26, 210] width 4 height 4
click at [6, 39] on div "1" at bounding box center [9, 36] width 10 height 10
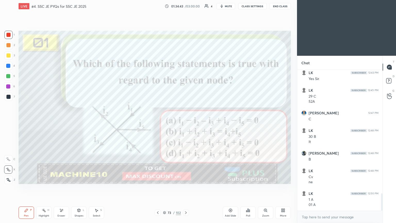
scroll to position [1001, 0]
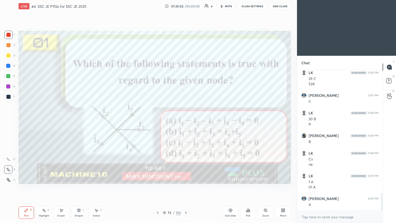
click at [185, 188] on icon at bounding box center [186, 213] width 4 height 4
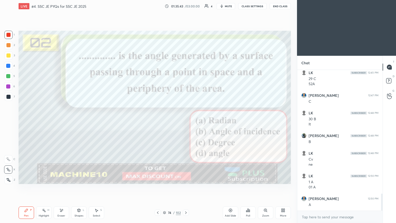
scroll to position [1019, 0]
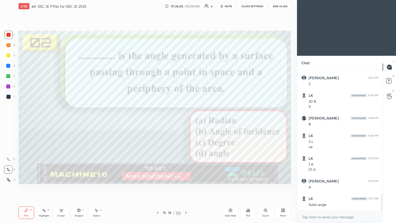
click at [186, 188] on icon at bounding box center [186, 212] width 2 height 3
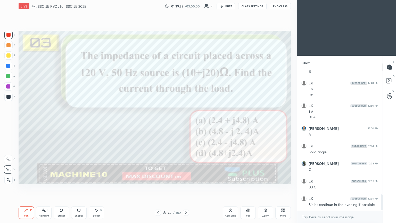
scroll to position [1089, 0]
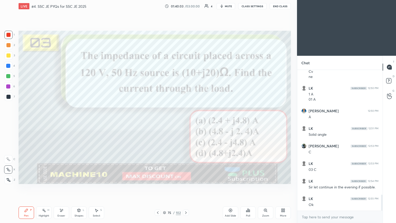
click at [183, 188] on div at bounding box center [186, 213] width 6 height 6
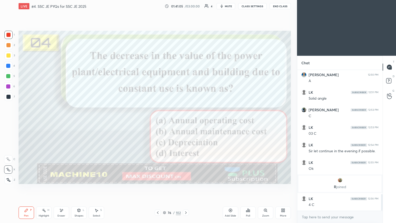
scroll to position [1065, 0]
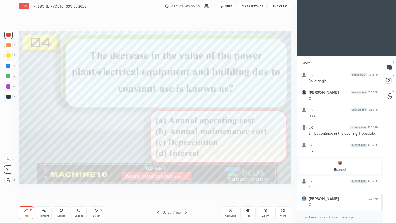
click at [229, 8] on button "mute" at bounding box center [226, 6] width 19 height 6
click at [252, 6] on button "CLASS SETTINGS" at bounding box center [253, 6] width 28 height 6
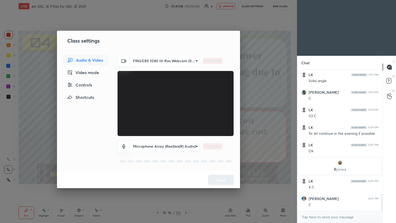
click at [156, 59] on body "1 2 3 4 5 6 7 C X Z E E Erase all H H LIVE #4. SSC JE PYQs for SSC JE 2025 01:4…" at bounding box center [198, 111] width 396 height 223
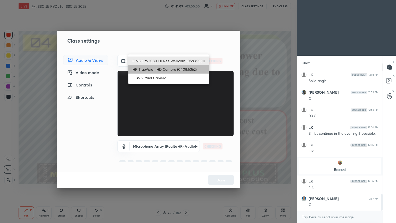
click at [151, 68] on li "HP TrueVision HD Camera (0408:5362)" at bounding box center [169, 69] width 81 height 9
type input "6e129c3dbbea9c9f038ced86e3329b4af5251c06b4e783936748cd200869bc07"
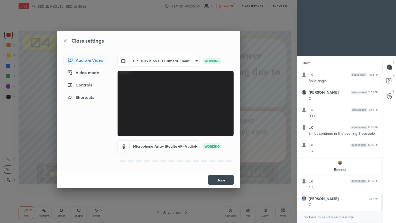
click at [223, 182] on button "Done" at bounding box center [221, 180] width 26 height 10
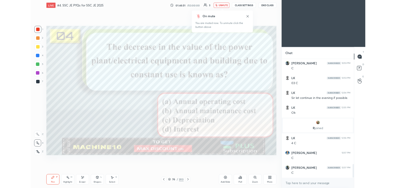
scroll to position [1101, 0]
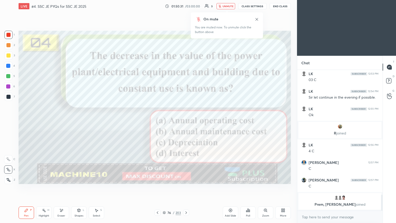
click at [229, 5] on span "unmute" at bounding box center [228, 6] width 11 height 4
click at [254, 5] on button "CLASS SETTINGS" at bounding box center [253, 6] width 28 height 6
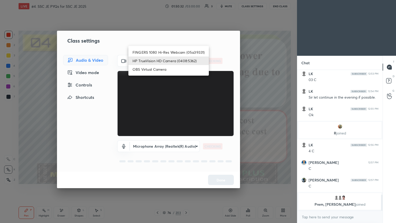
click at [166, 62] on body "1 2 3 4 5 6 7 C X Z E E Erase all H H LIVE #4. SSC JE PYQs for SSC JE 2025 01:5…" at bounding box center [198, 111] width 396 height 223
click at [169, 53] on li "FINGERS 1080 Hi-Res Webcam (05a3:9331)" at bounding box center [169, 52] width 81 height 9
type input "d09995073675ea76d0de05aef988099c4f2cbfee59cf28d85cecb299dfab8203"
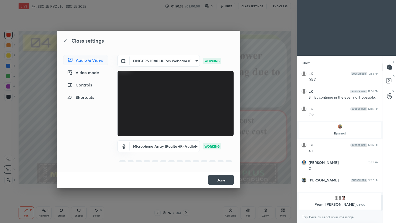
click at [194, 136] on video at bounding box center [175, 104] width 117 height 66
click at [224, 179] on button "Done" at bounding box center [221, 180] width 26 height 10
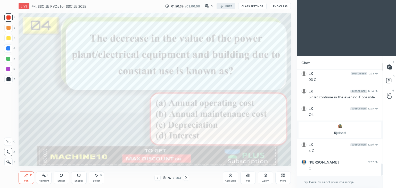
scroll to position [25656, 25535]
type textarea "x"
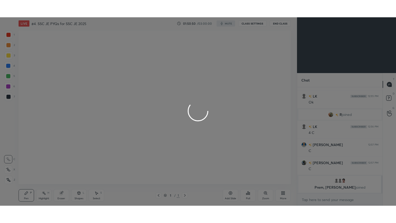
scroll to position [25656, 25535]
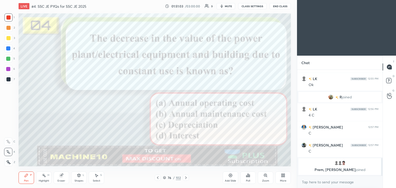
drag, startPoint x: 10, startPoint y: 17, endPoint x: 18, endPoint y: 20, distance: 9.1
click at [10, 18] on div at bounding box center [8, 17] width 4 height 4
click at [7, 150] on icon at bounding box center [8, 152] width 5 height 4
click at [281, 179] on div "More" at bounding box center [283, 178] width 15 height 12
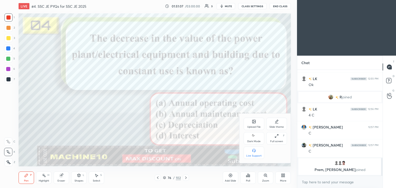
click at [275, 140] on div "Full screen F" at bounding box center [277, 138] width 21 height 12
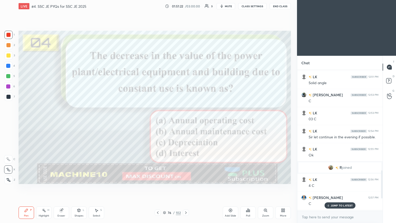
scroll to position [552, 0]
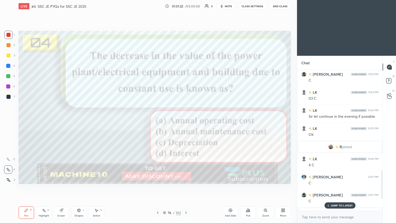
drag, startPoint x: 382, startPoint y: 181, endPoint x: 383, endPoint y: 193, distance: 12.2
click at [383, 188] on div at bounding box center [382, 184] width 2 height 28
click at [345, 188] on p "JUMP TO LATEST" at bounding box center [342, 205] width 22 height 3
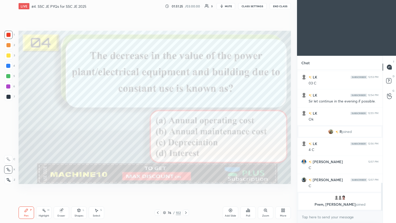
click at [185, 188] on icon at bounding box center [186, 213] width 4 height 4
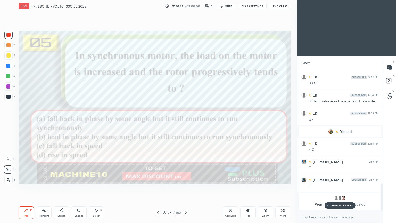
scroll to position [585, 0]
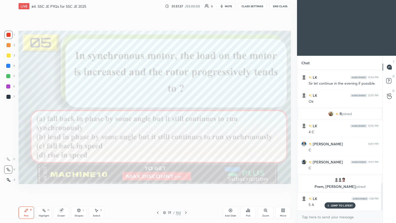
click at [187, 188] on icon at bounding box center [186, 213] width 4 height 4
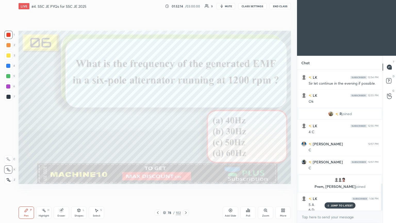
scroll to position [591, 0]
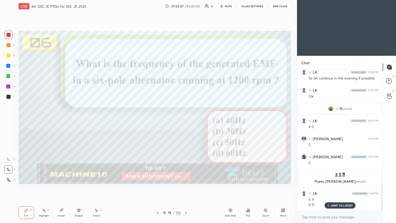
click at [186, 188] on icon at bounding box center [186, 213] width 4 height 4
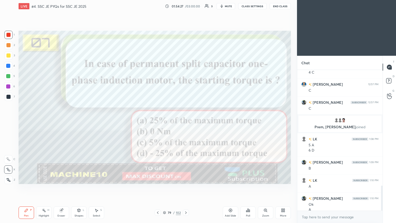
scroll to position [650, 0]
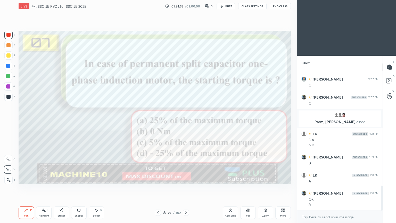
click at [187, 188] on icon at bounding box center [186, 213] width 4 height 4
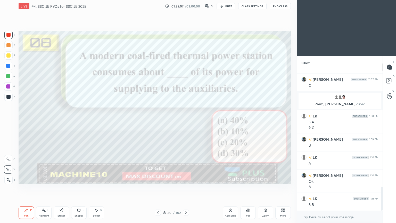
scroll to position [686, 0]
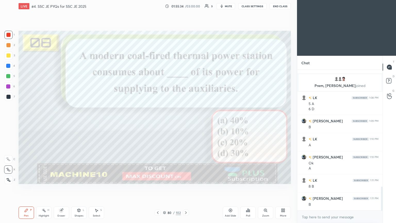
click at [186, 188] on icon at bounding box center [186, 213] width 4 height 4
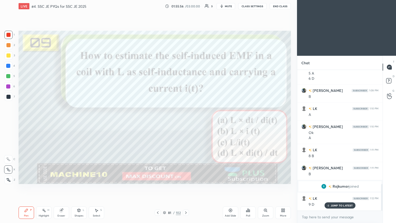
scroll to position [602, 0]
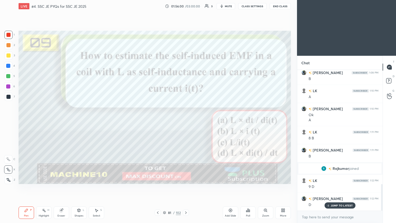
click at [185, 188] on icon at bounding box center [186, 213] width 4 height 4
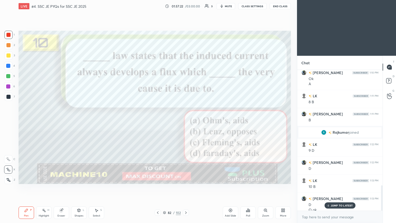
scroll to position [643, 0]
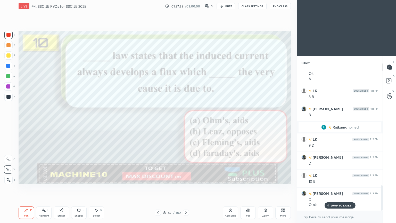
click at [186, 188] on icon at bounding box center [186, 213] width 4 height 4
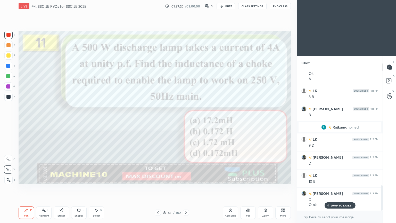
drag, startPoint x: 292, startPoint y: 118, endPoint x: 291, endPoint y: 122, distance: 3.9
click at [291, 120] on div "Setting up your live class Poll for secs No correct answer Start poll" at bounding box center [155, 107] width 277 height 190
click at [291, 129] on div "Setting up your live class Poll for secs No correct answer Start poll" at bounding box center [155, 107] width 277 height 190
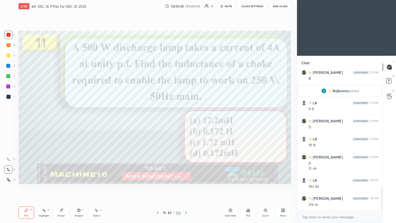
scroll to position [685, 0]
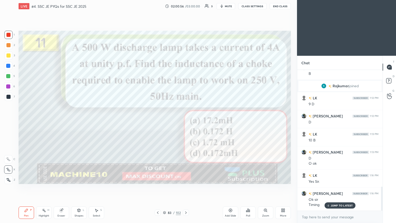
click at [187, 188] on icon at bounding box center [186, 213] width 4 height 4
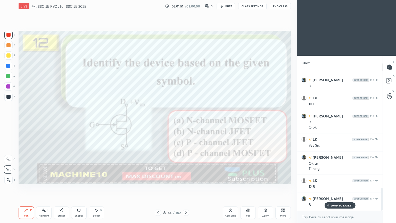
scroll to position [733, 0]
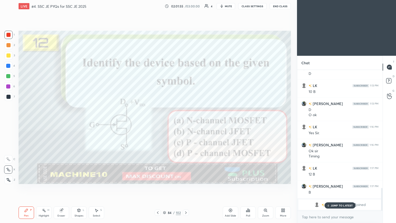
click at [338, 188] on p "JUMP TO LATEST" at bounding box center [342, 205] width 22 height 3
click at [282, 7] on button "End Class" at bounding box center [280, 6] width 21 height 6
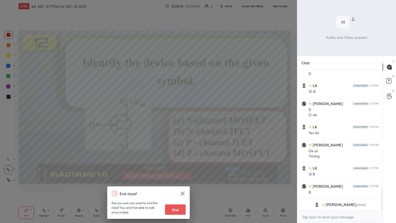
click at [178, 188] on button "End" at bounding box center [175, 209] width 21 height 10
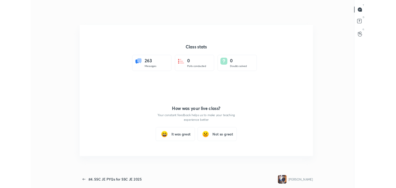
scroll to position [25656, 25419]
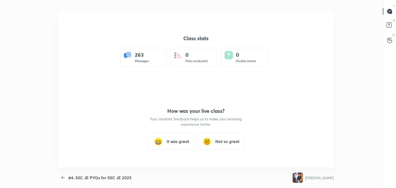
type textarea "x"
click at [172, 137] on div "It was great" at bounding box center [171, 141] width 46 height 17
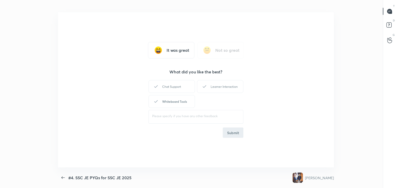
click at [165, 104] on div "Whiteboard Tools" at bounding box center [172, 101] width 46 height 13
click at [224, 86] on div "Learner Interaction" at bounding box center [220, 86] width 46 height 13
click at [234, 136] on button "Submit" at bounding box center [233, 133] width 21 height 10
